Goal: Task Accomplishment & Management: Manage account settings

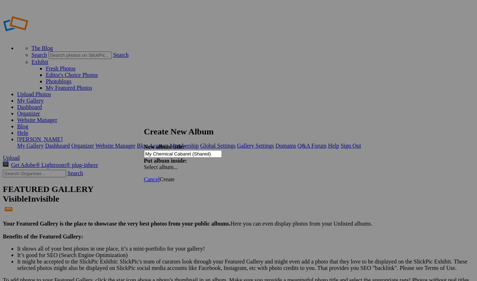
type input "My Chemical Cabaret (Shared)"
click at [175, 176] on span "Create" at bounding box center [167, 179] width 15 height 6
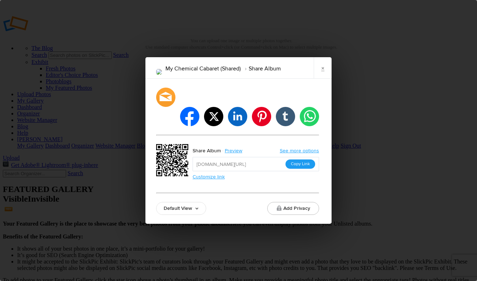
click at [298, 159] on button "Copy Link" at bounding box center [300, 163] width 30 height 9
click at [323, 77] on link "×" at bounding box center [323, 67] width 18 height 21
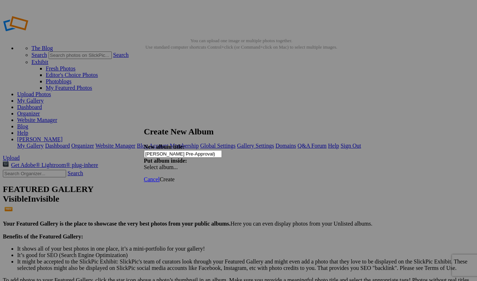
click at [182, 150] on input "Rosemary Pre-Approval)" at bounding box center [183, 154] width 78 height 8
type input "[PERSON_NAME] (Pre-Approval)"
click at [175, 176] on span "Create" at bounding box center [167, 179] width 15 height 6
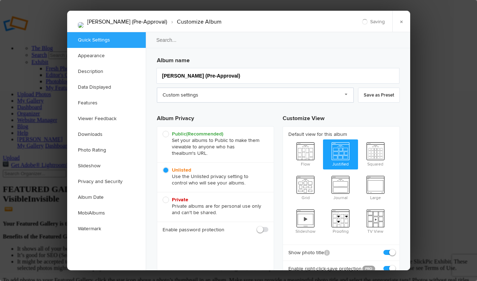
click at [232, 93] on link "Custom settings" at bounding box center [255, 95] width 197 height 15
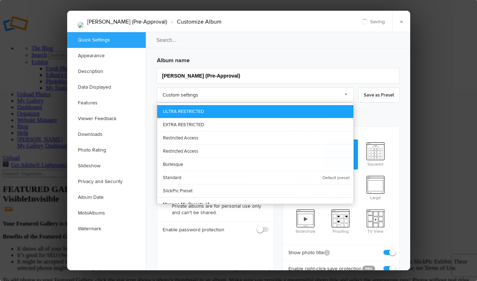
click at [214, 111] on link "ULTRA RESTRICTED" at bounding box center [255, 111] width 196 height 13
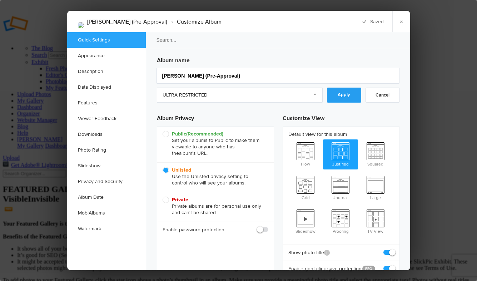
click at [342, 90] on link "Apply" at bounding box center [344, 95] width 34 height 15
checkbox input "false"
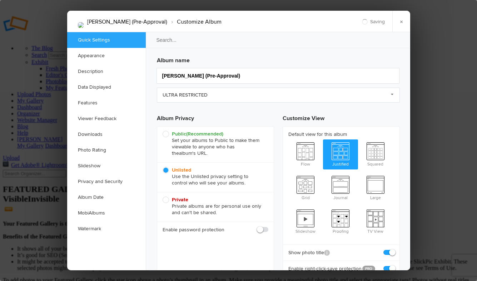
checkbox input "false"
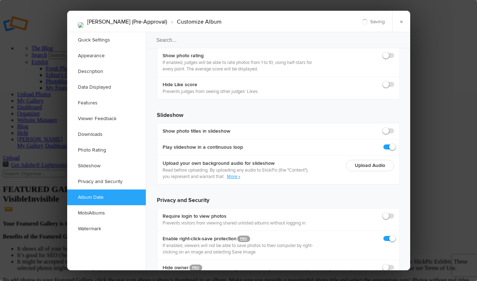
scroll to position [1576, 0]
checkbox input "true"
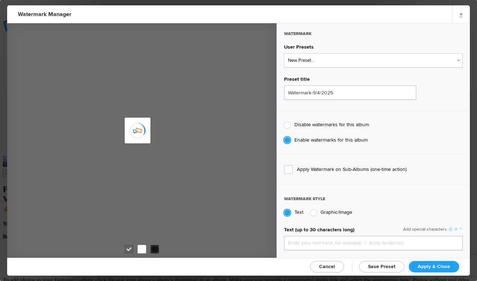
type input "genitophoto"
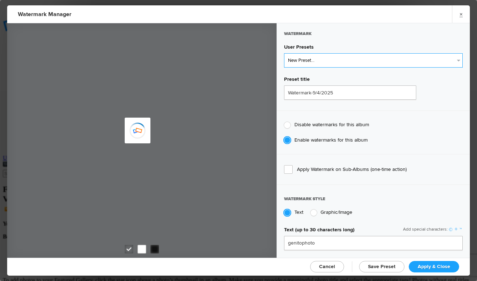
type input "Watermark-8/13/2022"
type input "0.13"
type input "89"
radio input "true"
radio input "false"
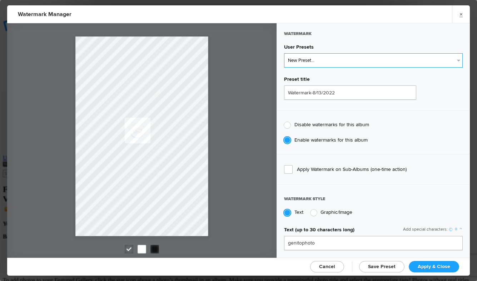
select select "2: Object"
type input "LOGO"
radio input "false"
radio input "true"
type input "0.1"
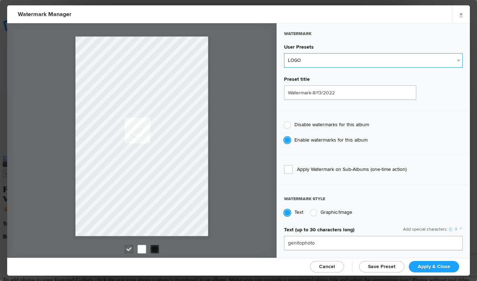
type input "92"
type input "0"
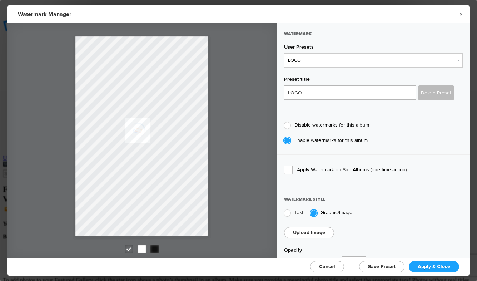
click at [430, 264] on span "Apply & Close" at bounding box center [434, 266] width 33 height 6
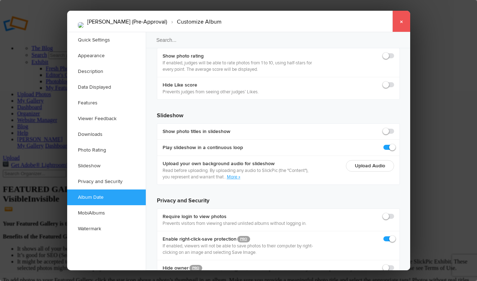
click at [399, 22] on link "×" at bounding box center [401, 21] width 18 height 21
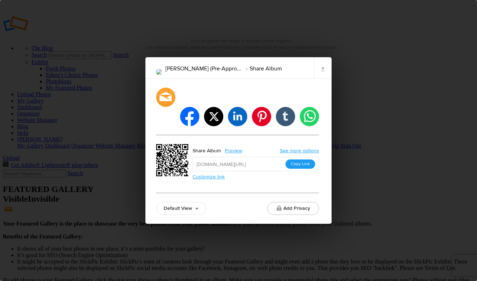
click at [298, 159] on button "Copy Link" at bounding box center [300, 163] width 30 height 9
